Goal: Check status: Check status

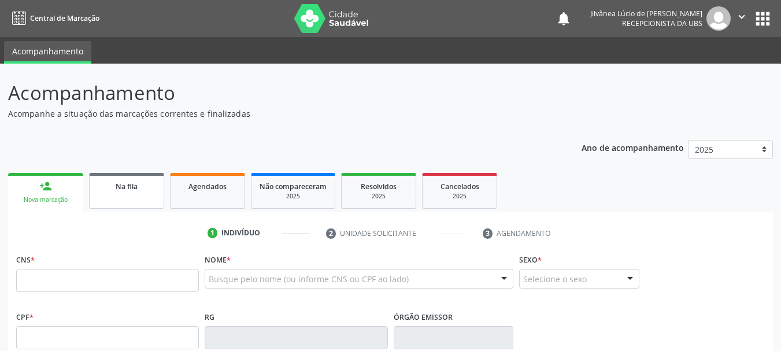
click at [143, 205] on link "Na fila" at bounding box center [126, 191] width 75 height 36
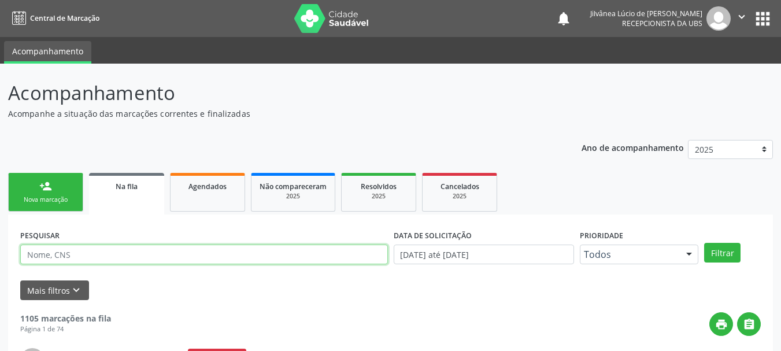
click at [177, 253] on input "text" at bounding box center [204, 254] width 368 height 20
paste input "[PERSON_NAME]"
type input "[PERSON_NAME]"
click at [704, 243] on button "Filtrar" at bounding box center [722, 253] width 36 height 20
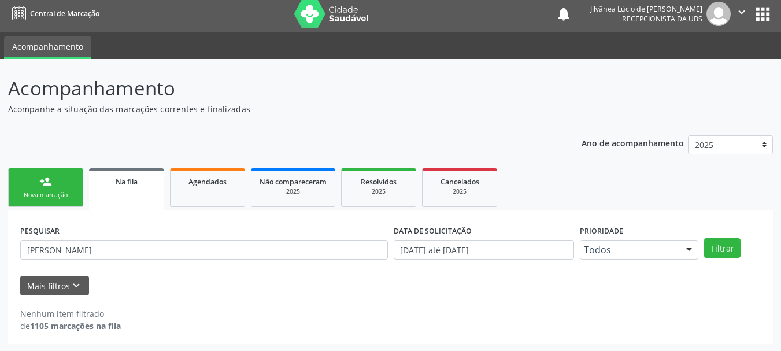
scroll to position [6, 0]
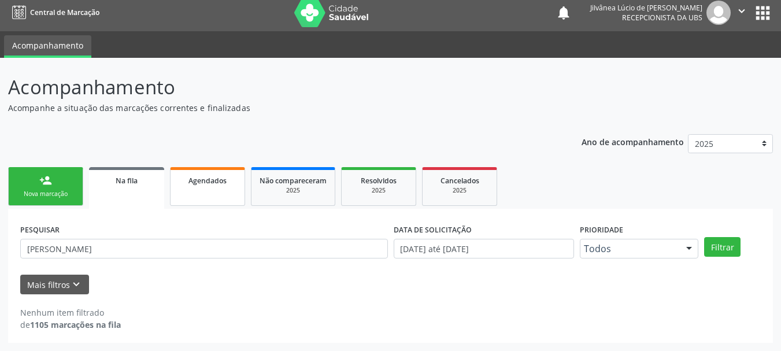
click at [205, 180] on span "Agendados" at bounding box center [207, 181] width 38 height 10
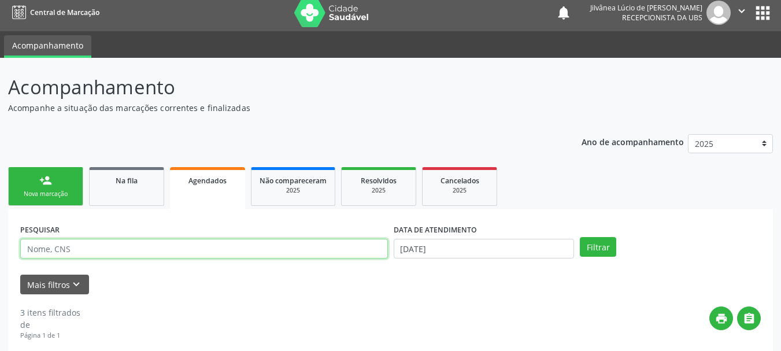
click at [164, 251] on input "text" at bounding box center [204, 249] width 368 height 20
paste input "[PERSON_NAME]"
click at [580, 237] on button "Filtrar" at bounding box center [598, 247] width 36 height 20
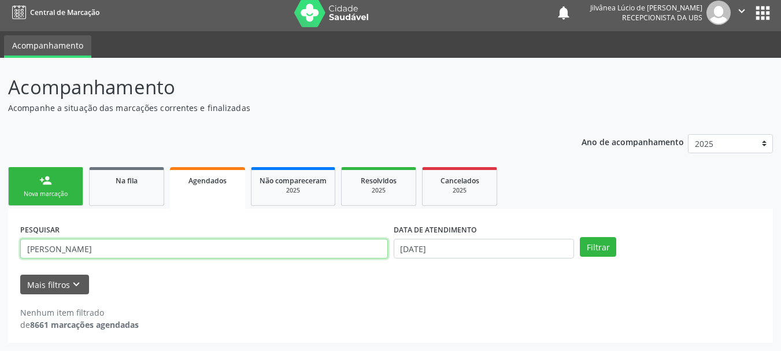
click at [91, 245] on input "[PERSON_NAME]" at bounding box center [204, 249] width 368 height 20
click at [580, 237] on button "Filtrar" at bounding box center [598, 247] width 36 height 20
drag, startPoint x: 142, startPoint y: 247, endPoint x: 73, endPoint y: 248, distance: 68.8
click at [73, 248] on input "[PERSON_NAME]" at bounding box center [204, 249] width 368 height 20
click at [580, 237] on button "Filtrar" at bounding box center [598, 247] width 36 height 20
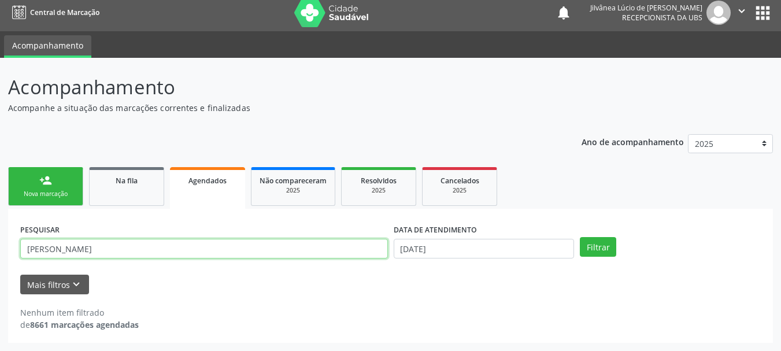
drag, startPoint x: 88, startPoint y: 257, endPoint x: 0, endPoint y: 268, distance: 89.1
click at [0, 268] on div "Acompanhamento Acompanhe a situação das marcações correntes e finalizadas Relat…" at bounding box center [390, 204] width 781 height 293
paste input "[PERSON_NAME]"
type input "[PERSON_NAME]"
click at [580, 237] on button "Filtrar" at bounding box center [598, 247] width 36 height 20
